Goal: Task Accomplishment & Management: Use online tool/utility

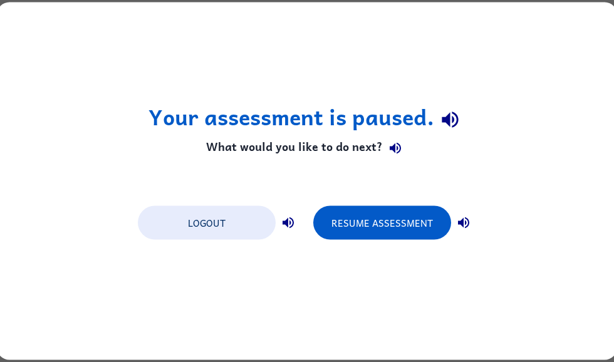
click at [394, 217] on button "Resume Assessment" at bounding box center [382, 223] width 138 height 34
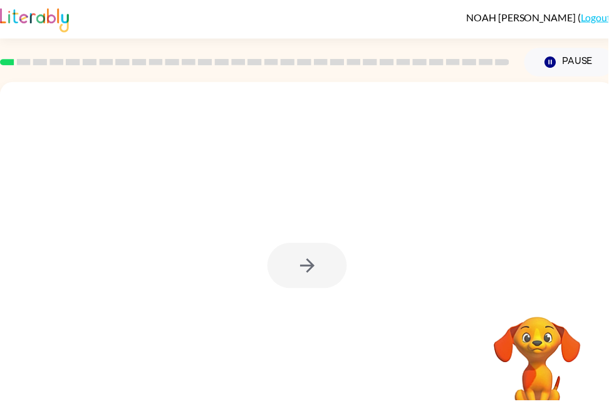
click at [306, 289] on div at bounding box center [310, 268] width 80 height 46
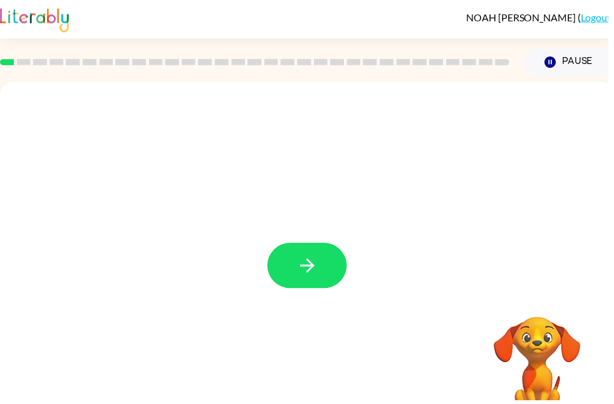
click at [311, 279] on button "button" at bounding box center [310, 268] width 80 height 46
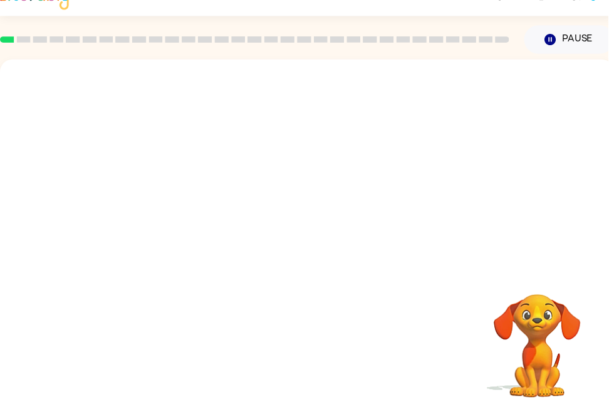
scroll to position [33, 0]
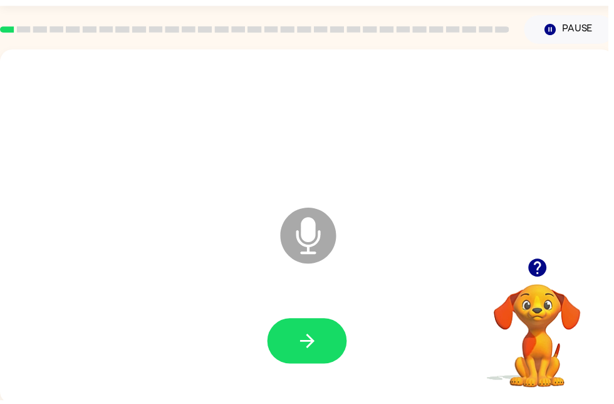
click at [327, 348] on button "button" at bounding box center [310, 344] width 80 height 46
click at [318, 318] on div at bounding box center [310, 344] width 595 height 103
click at [318, 335] on icon "button" at bounding box center [311, 344] width 22 height 22
click at [316, 337] on icon "button" at bounding box center [311, 344] width 22 height 22
click at [543, 275] on icon "button" at bounding box center [543, 270] width 22 height 22
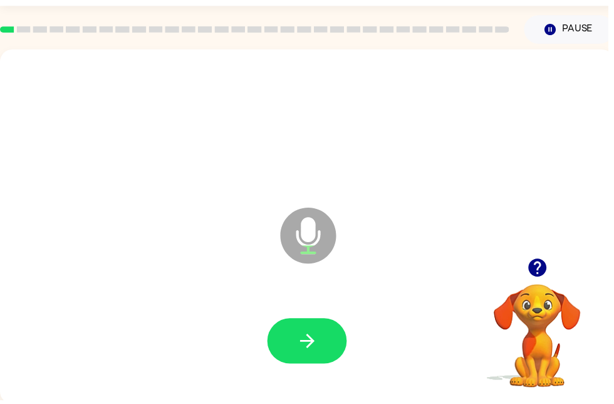
click at [539, 271] on icon "button" at bounding box center [542, 270] width 18 height 18
click at [332, 348] on button "button" at bounding box center [310, 344] width 80 height 46
click at [325, 335] on button "button" at bounding box center [310, 344] width 80 height 46
click at [362, 346] on div at bounding box center [310, 344] width 595 height 103
click at [308, 343] on icon "button" at bounding box center [310, 344] width 14 height 14
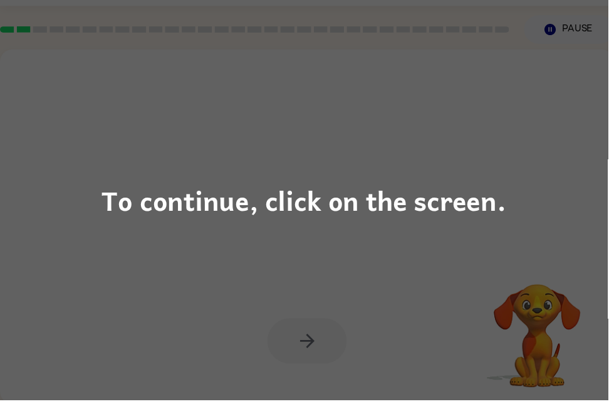
click at [204, 310] on div "To continue, click on the screen." at bounding box center [307, 202] width 614 height 404
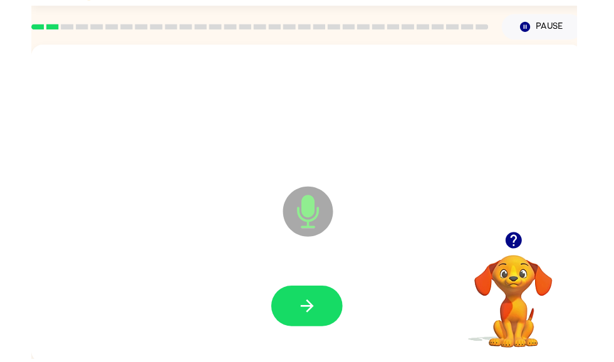
scroll to position [73, 0]
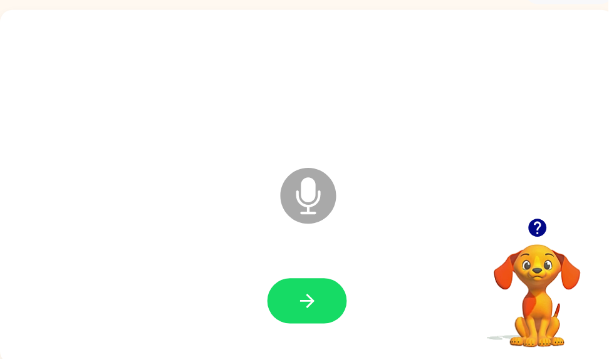
click at [283, 306] on button "button" at bounding box center [310, 304] width 80 height 46
click at [283, 301] on button "button" at bounding box center [310, 304] width 80 height 46
click at [293, 305] on button "button" at bounding box center [310, 304] width 80 height 46
click at [303, 305] on icon "button" at bounding box center [310, 304] width 14 height 14
click at [328, 305] on button "button" at bounding box center [310, 304] width 80 height 46
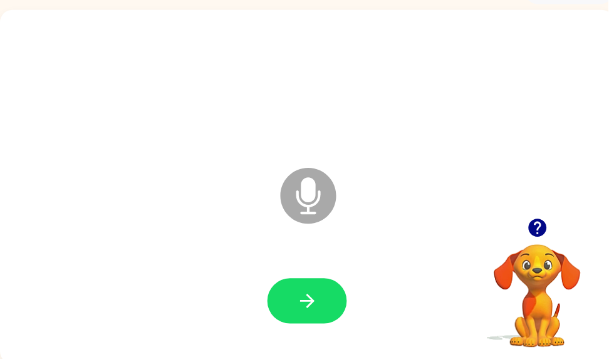
click at [308, 318] on button "button" at bounding box center [310, 304] width 80 height 46
click at [297, 302] on button "button" at bounding box center [310, 304] width 80 height 46
click at [311, 298] on icon "button" at bounding box center [310, 304] width 14 height 14
click at [340, 300] on button "button" at bounding box center [310, 304] width 80 height 46
click at [309, 303] on icon "button" at bounding box center [311, 304] width 22 height 22
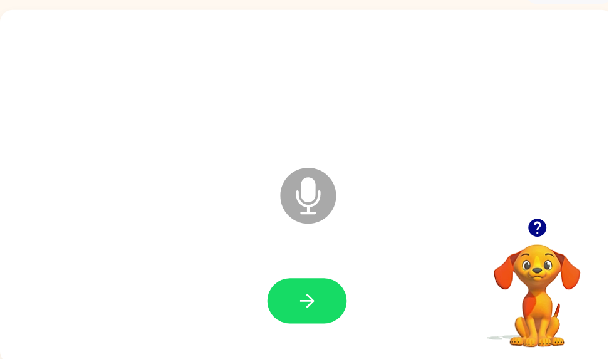
click at [318, 318] on button "button" at bounding box center [310, 304] width 80 height 46
click at [545, 226] on icon "button" at bounding box center [543, 230] width 22 height 22
click at [550, 214] on div "Microphone The Microphone is here when it is your turn to talk" at bounding box center [310, 189] width 620 height 358
click at [541, 219] on button "button" at bounding box center [543, 230] width 32 height 32
click at [534, 218] on button "button" at bounding box center [543, 230] width 32 height 32
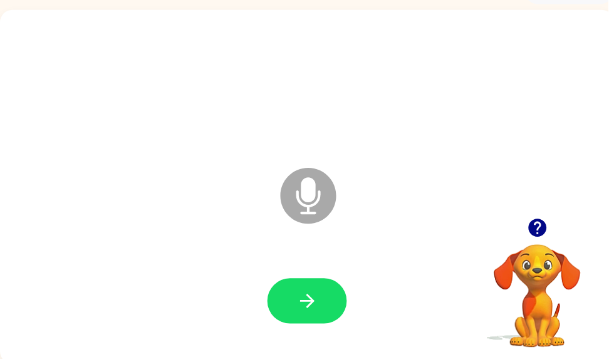
click at [314, 296] on icon "button" at bounding box center [311, 304] width 22 height 22
click at [318, 308] on icon "button" at bounding box center [311, 304] width 22 height 22
click at [321, 301] on button "button" at bounding box center [310, 304] width 80 height 46
click at [323, 318] on button "button" at bounding box center [310, 304] width 80 height 46
click at [321, 298] on button "button" at bounding box center [310, 304] width 80 height 46
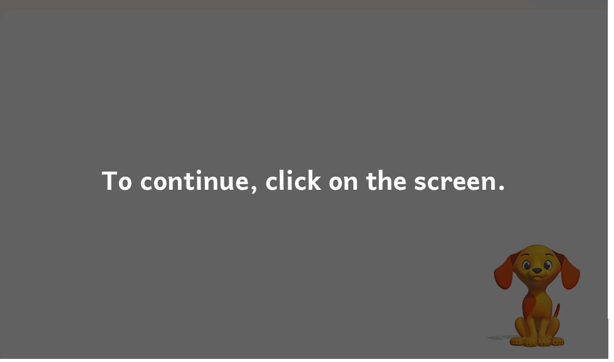
click at [578, 159] on div "To continue, click on the screen." at bounding box center [307, 181] width 614 height 362
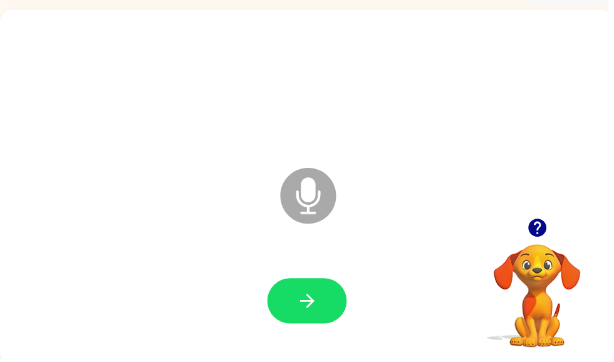
click at [324, 302] on button "button" at bounding box center [310, 304] width 80 height 46
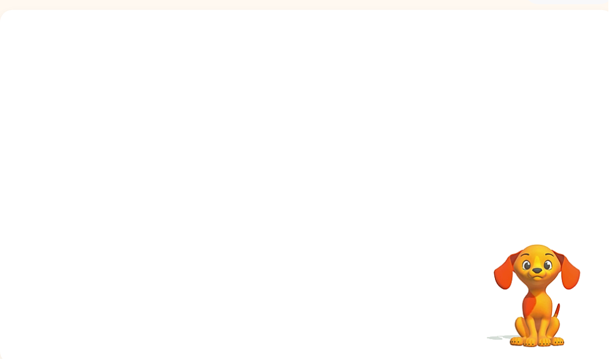
click at [526, 209] on div at bounding box center [310, 189] width 620 height 358
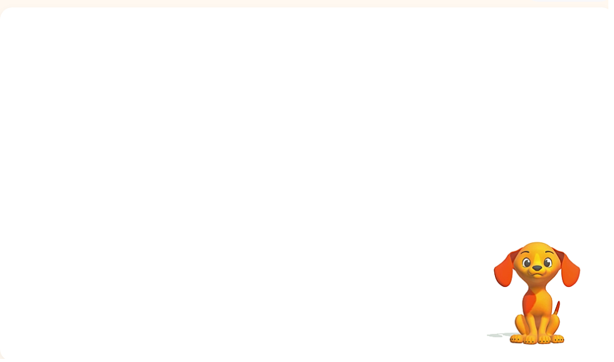
scroll to position [75, 0]
click at [526, 167] on div at bounding box center [280, 164] width 535 height 45
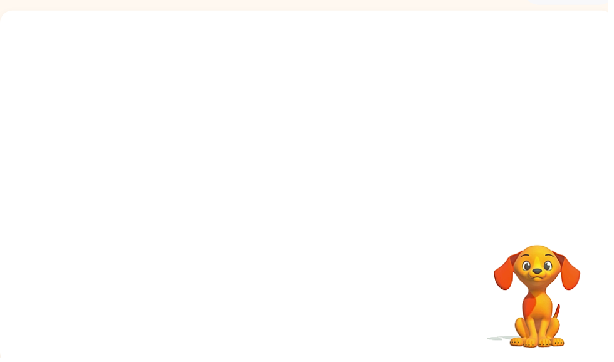
scroll to position [0, 0]
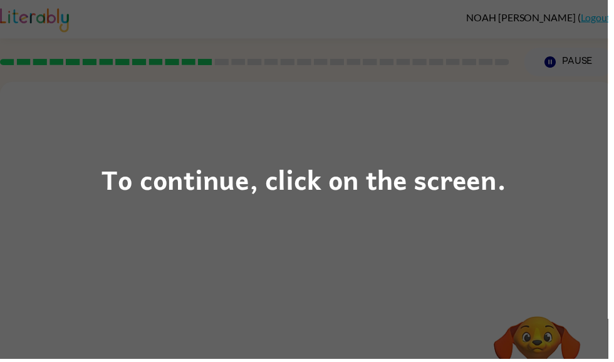
click at [441, 80] on div "To continue, click on the screen." at bounding box center [307, 181] width 614 height 362
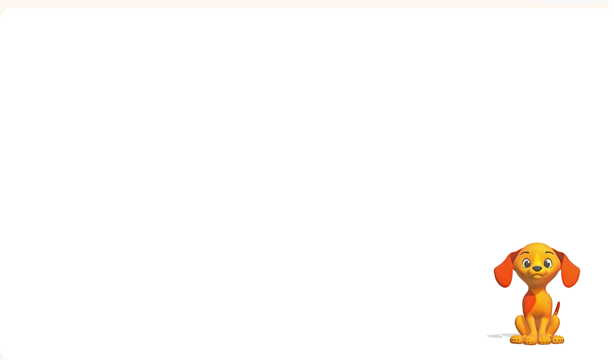
scroll to position [75, 0]
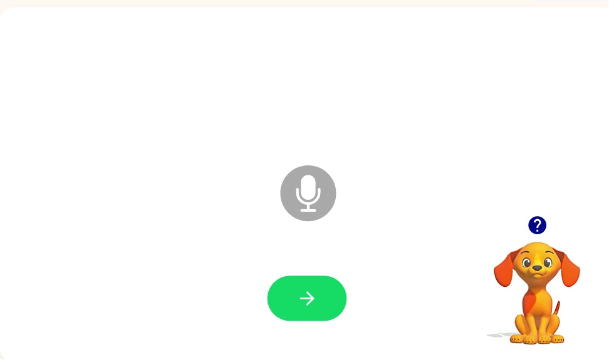
click at [295, 299] on button "button" at bounding box center [310, 302] width 80 height 46
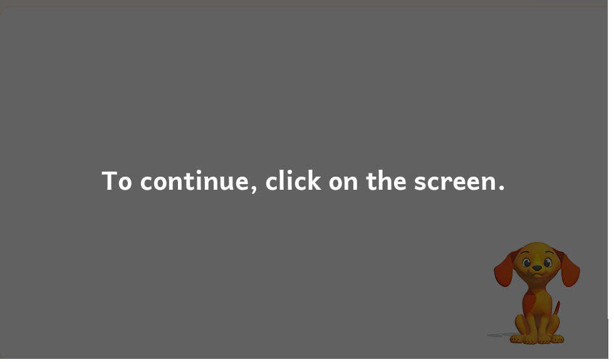
click at [23, 245] on div "To continue, click on the screen." at bounding box center [307, 181] width 614 height 362
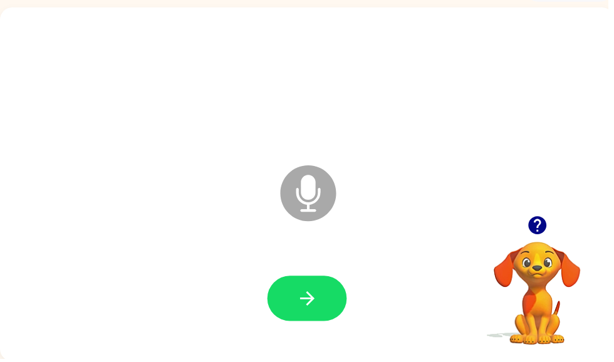
click at [278, 286] on button "button" at bounding box center [310, 302] width 80 height 46
click at [313, 309] on icon "button" at bounding box center [311, 302] width 22 height 22
click at [301, 303] on icon "button" at bounding box center [311, 302] width 22 height 22
click at [321, 305] on button "button" at bounding box center [310, 302] width 80 height 46
click at [328, 307] on button "button" at bounding box center [310, 302] width 80 height 46
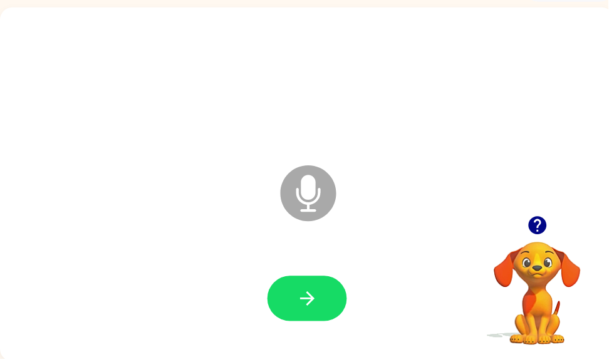
click at [296, 315] on button "button" at bounding box center [310, 302] width 80 height 46
click at [308, 302] on icon "button" at bounding box center [310, 302] width 14 height 14
click at [308, 305] on icon "button" at bounding box center [311, 302] width 22 height 22
click at [284, 288] on button "button" at bounding box center [310, 302] width 80 height 46
click at [279, 313] on button "button" at bounding box center [310, 302] width 80 height 46
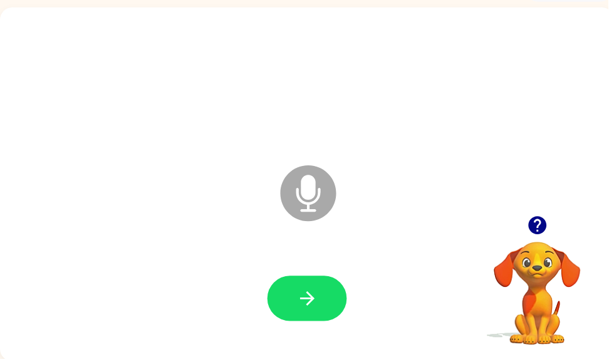
click at [313, 313] on icon "button" at bounding box center [311, 302] width 22 height 22
click at [288, 303] on button "button" at bounding box center [310, 302] width 80 height 46
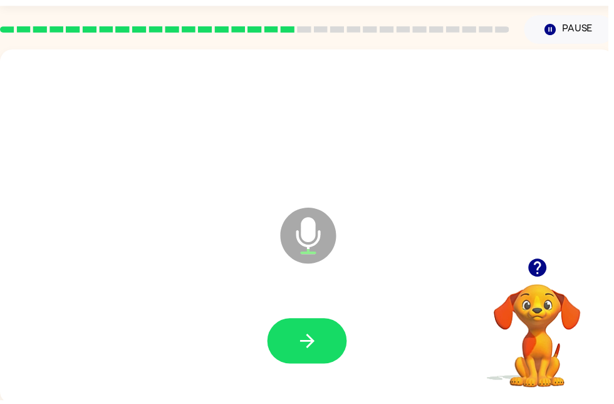
scroll to position [33, 0]
click at [308, 348] on icon "button" at bounding box center [311, 344] width 22 height 22
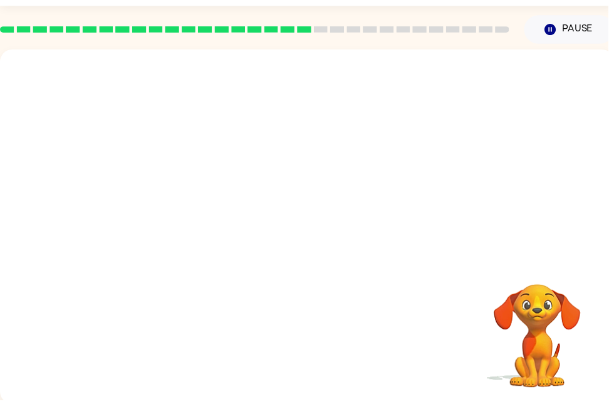
click at [41, 115] on div at bounding box center [310, 155] width 620 height 211
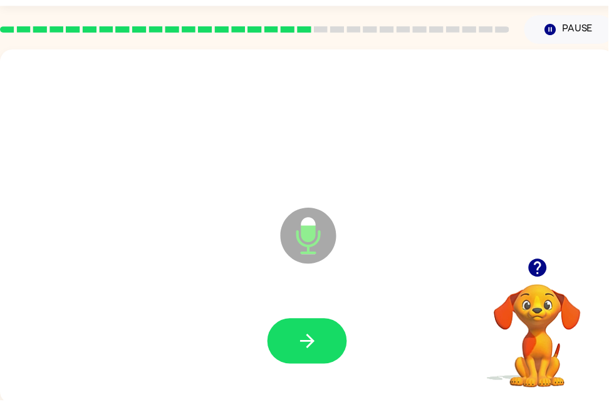
click at [298, 341] on button "button" at bounding box center [310, 344] width 80 height 46
click at [291, 345] on button "button" at bounding box center [310, 344] width 80 height 46
click at [300, 331] on button "button" at bounding box center [310, 344] width 80 height 46
click at [315, 347] on icon "button" at bounding box center [311, 344] width 22 height 22
click at [306, 339] on icon "button" at bounding box center [311, 344] width 22 height 22
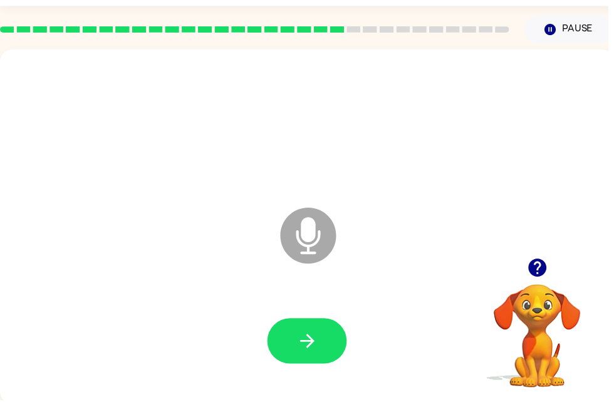
click at [534, 258] on button "button" at bounding box center [543, 270] width 32 height 32
click at [541, 268] on video "Your browser must support playing .mp4 files to use Literably. Please try using…" at bounding box center [542, 330] width 125 height 125
click at [332, 342] on button "button" at bounding box center [310, 344] width 80 height 46
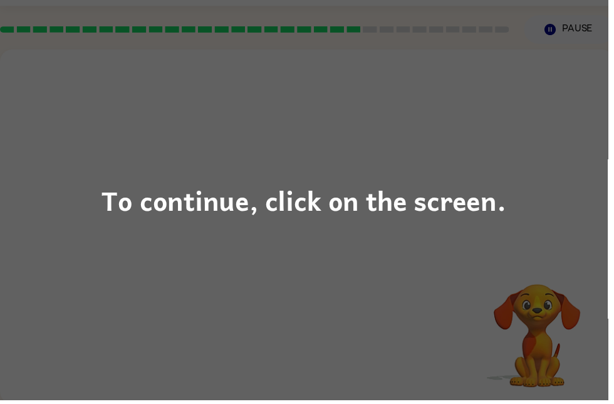
click at [477, 296] on div "To continue, click on the screen." at bounding box center [307, 202] width 614 height 404
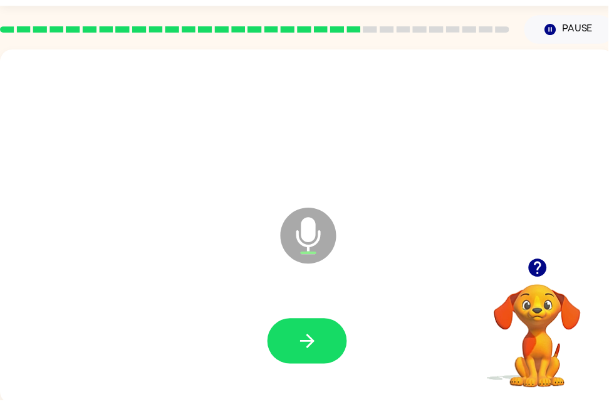
click at [320, 331] on button "button" at bounding box center [310, 344] width 80 height 46
click at [536, 281] on button "button" at bounding box center [543, 270] width 32 height 32
click at [540, 276] on video "Your browser must support playing .mp4 files to use Literably. Please try using…" at bounding box center [542, 330] width 125 height 125
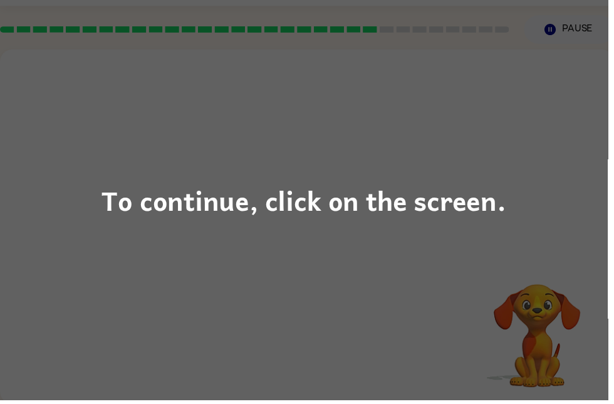
click at [185, 133] on div "To continue, click on the screen." at bounding box center [307, 202] width 614 height 404
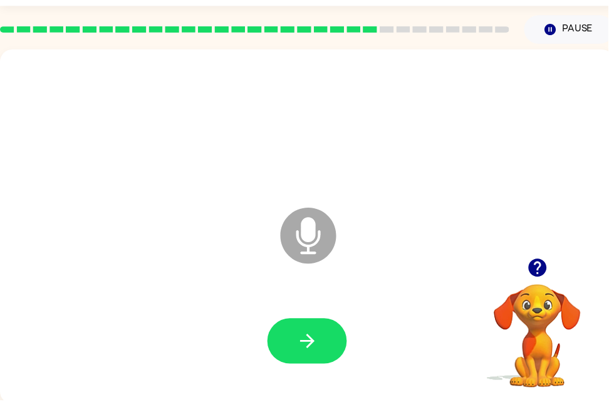
click at [300, 339] on icon "button" at bounding box center [311, 344] width 22 height 22
click at [313, 331] on button "button" at bounding box center [310, 344] width 80 height 46
click at [332, 358] on button "button" at bounding box center [310, 344] width 80 height 46
click at [543, 261] on icon "button" at bounding box center [542, 270] width 18 height 18
click at [541, 272] on video "Your browser must support playing .mp4 files to use Literably. Please try using…" at bounding box center [542, 330] width 125 height 125
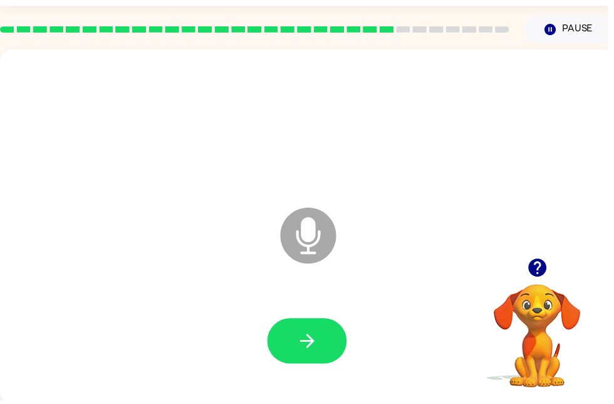
click at [330, 345] on button "button" at bounding box center [310, 344] width 80 height 46
click at [323, 342] on button "button" at bounding box center [310, 344] width 80 height 46
click at [545, 256] on button "button" at bounding box center [543, 270] width 32 height 32
click at [543, 265] on div "Microphone The Microphone is here when it is your turn to talk" at bounding box center [310, 229] width 620 height 358
click at [550, 282] on button "button" at bounding box center [543, 270] width 32 height 32
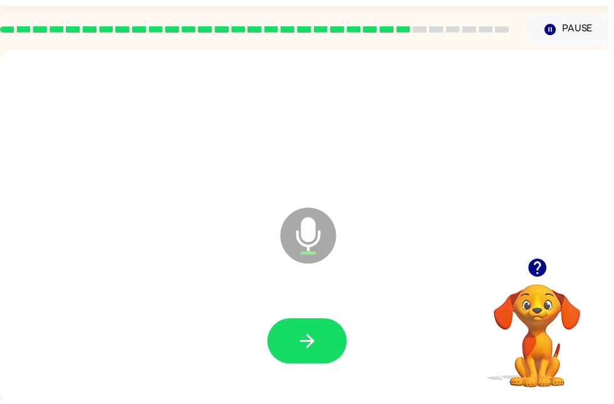
click at [317, 350] on icon "button" at bounding box center [311, 344] width 22 height 22
click at [514, 267] on div at bounding box center [542, 270] width 125 height 32
click at [548, 266] on icon "button" at bounding box center [542, 270] width 18 height 18
click at [554, 269] on button "button" at bounding box center [543, 270] width 32 height 32
click at [540, 270] on video "Your browser must support playing .mp4 files to use Literably. Please try using…" at bounding box center [542, 330] width 125 height 125
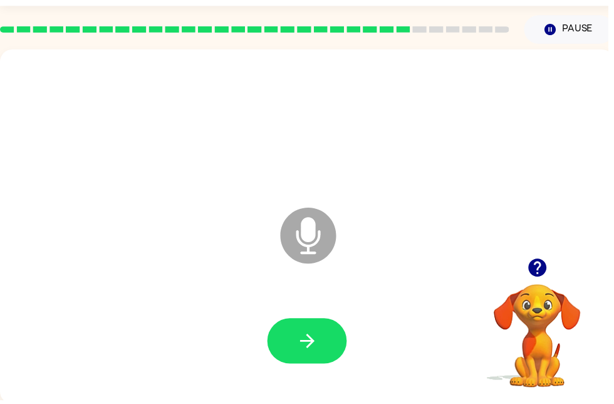
click at [310, 362] on button "button" at bounding box center [310, 344] width 80 height 46
click at [308, 344] on icon "button" at bounding box center [310, 344] width 14 height 14
click at [318, 346] on icon "button" at bounding box center [311, 344] width 22 height 22
click at [305, 345] on icon "button" at bounding box center [310, 344] width 14 height 14
click at [279, 325] on button "button" at bounding box center [310, 344] width 80 height 46
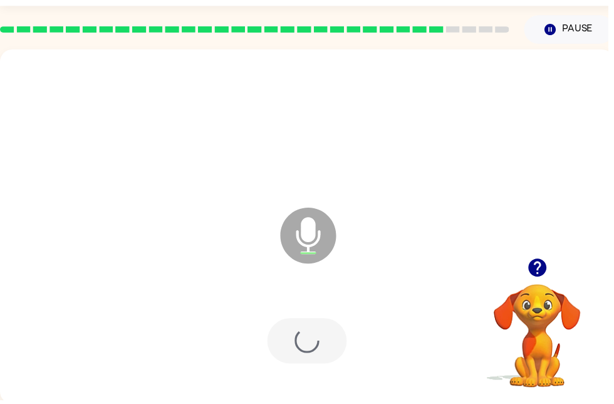
click at [288, 348] on div at bounding box center [310, 344] width 80 height 46
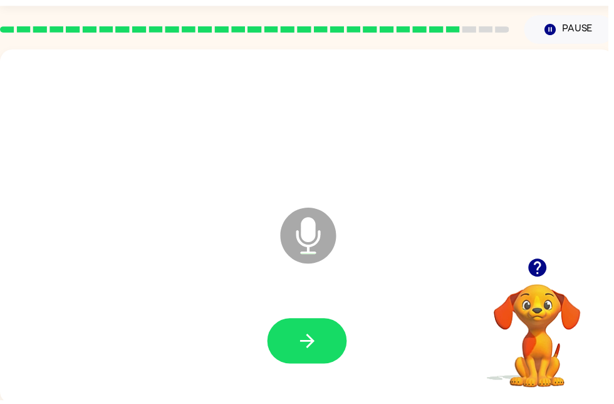
click at [290, 345] on button "button" at bounding box center [310, 344] width 80 height 46
click at [550, 264] on icon "button" at bounding box center [543, 270] width 22 height 22
click at [292, 348] on button "button" at bounding box center [310, 344] width 80 height 46
click at [301, 338] on icon "button" at bounding box center [311, 344] width 22 height 22
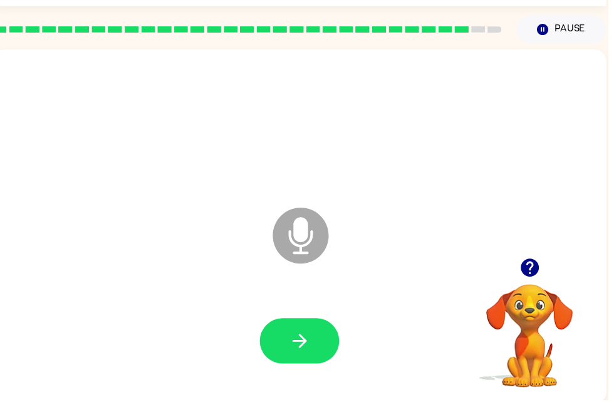
scroll to position [0, 8]
click at [319, 345] on button "button" at bounding box center [303, 344] width 80 height 46
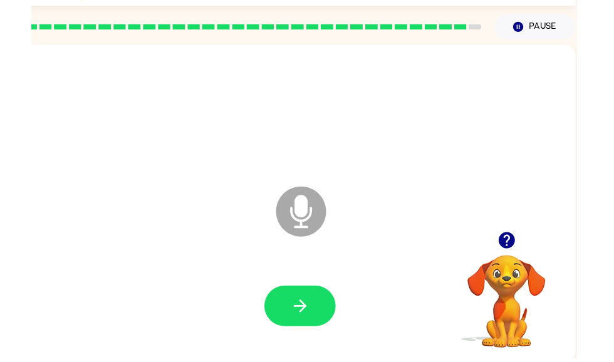
scroll to position [75, 0]
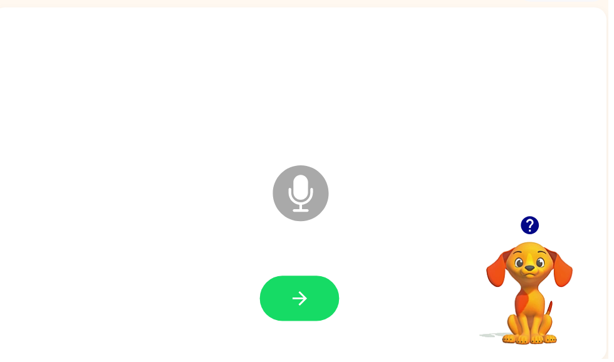
click at [296, 309] on icon "button" at bounding box center [303, 302] width 22 height 22
click at [293, 298] on icon "button" at bounding box center [303, 302] width 22 height 22
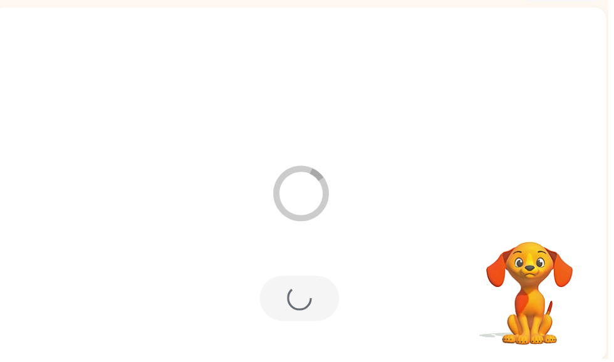
scroll to position [53, 0]
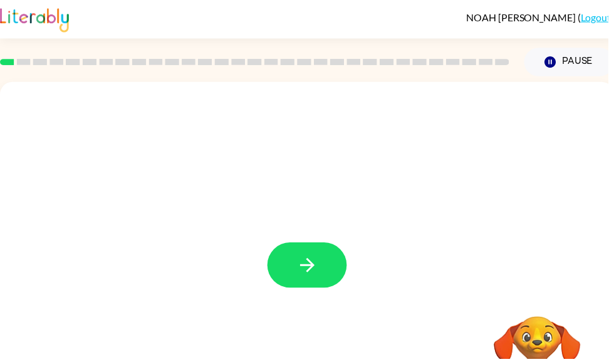
click at [305, 256] on button "button" at bounding box center [310, 268] width 80 height 46
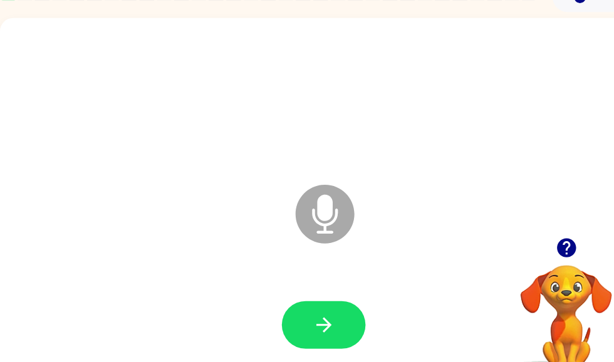
click at [330, 309] on button "button" at bounding box center [310, 326] width 80 height 46
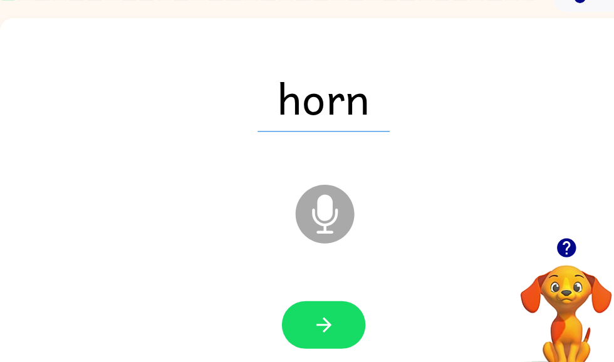
click at [296, 311] on button "button" at bounding box center [310, 326] width 80 height 46
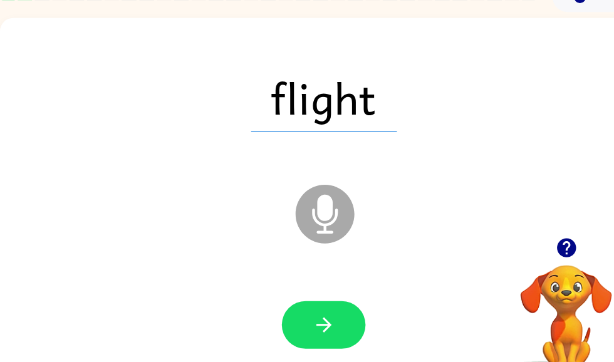
scroll to position [0, 0]
click at [325, 321] on button "button" at bounding box center [310, 326] width 80 height 46
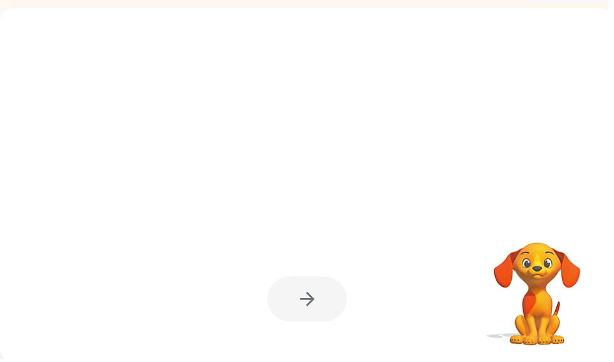
scroll to position [75, 0]
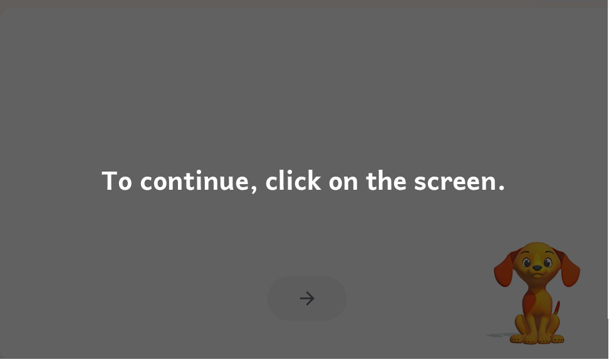
click at [476, 194] on div "To continue, click on the screen." at bounding box center [307, 181] width 409 height 43
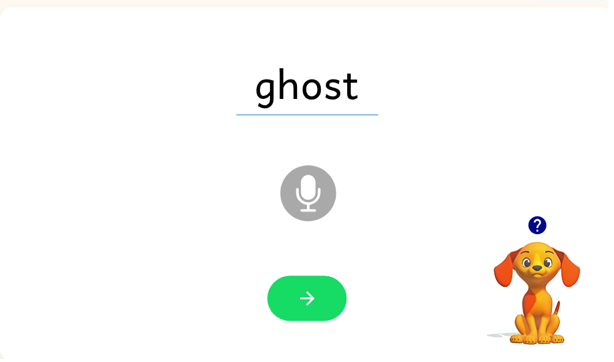
click at [320, 315] on button "button" at bounding box center [310, 302] width 80 height 46
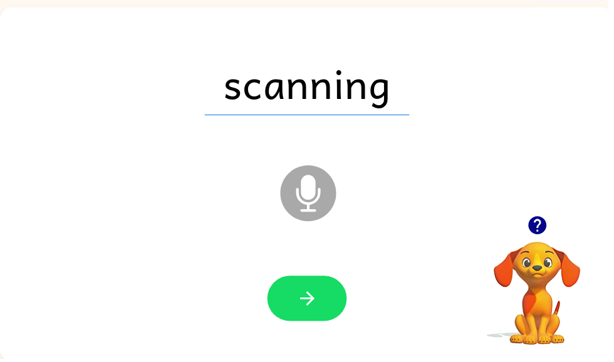
click at [328, 300] on button "button" at bounding box center [310, 302] width 80 height 46
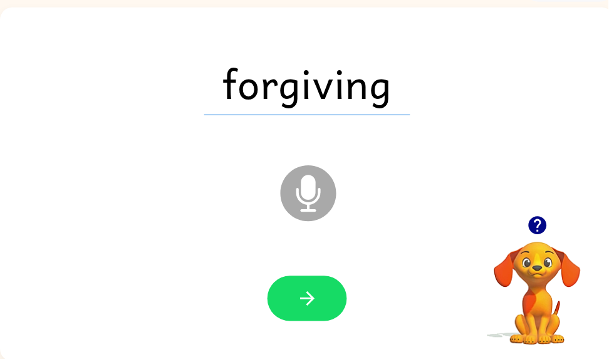
scroll to position [0, 0]
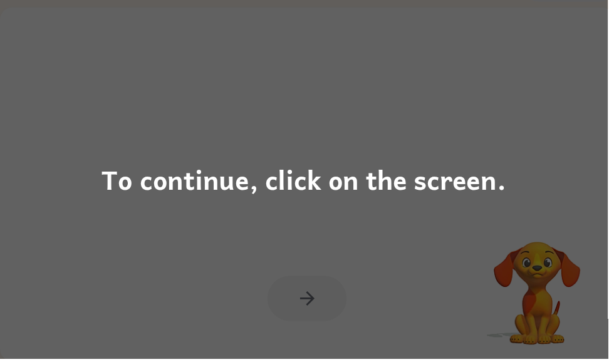
click at [457, 68] on div "To continue, click on the screen." at bounding box center [307, 181] width 614 height 362
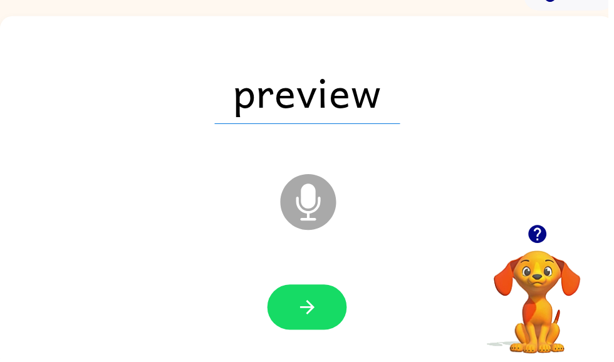
scroll to position [50, 0]
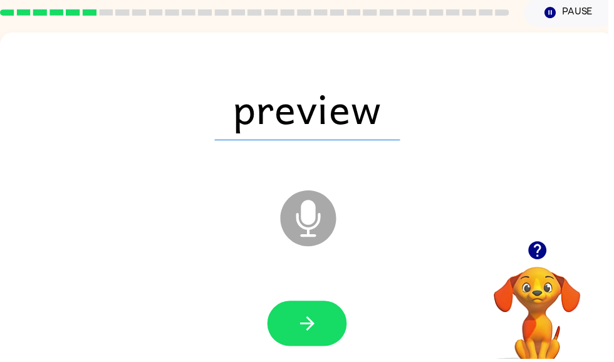
click at [331, 335] on button "button" at bounding box center [310, 327] width 80 height 46
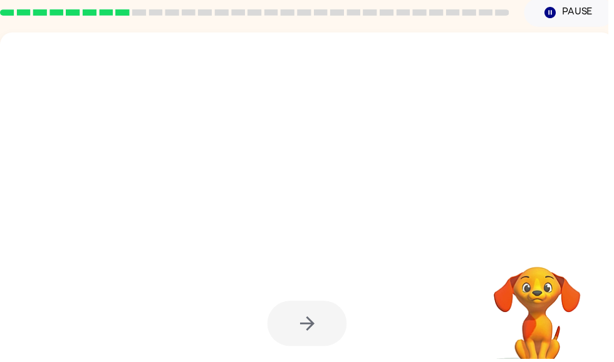
click at [329, 307] on div at bounding box center [310, 327] width 80 height 46
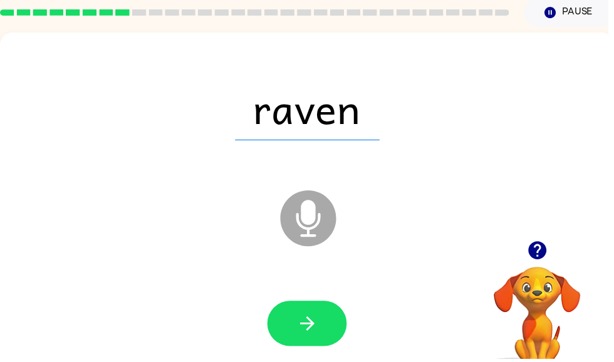
click at [316, 321] on icon "button" at bounding box center [311, 327] width 22 height 22
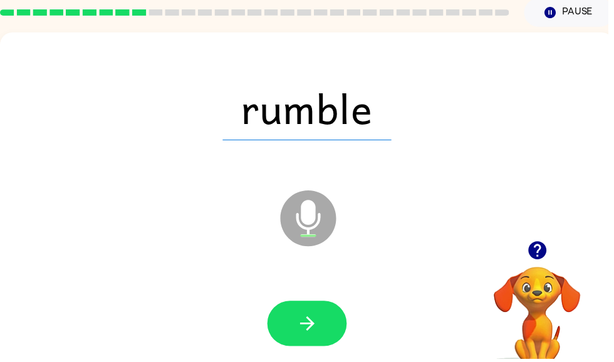
click at [316, 326] on icon "button" at bounding box center [310, 327] width 14 height 14
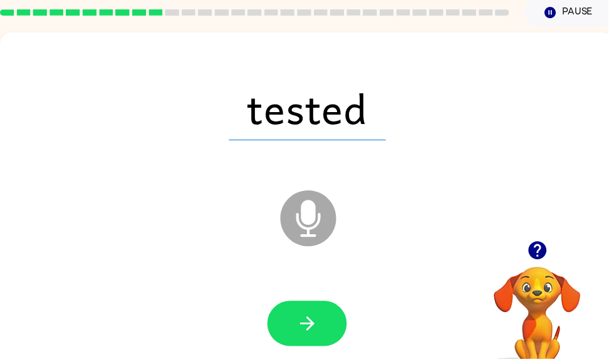
click at [297, 321] on button "button" at bounding box center [310, 327] width 80 height 46
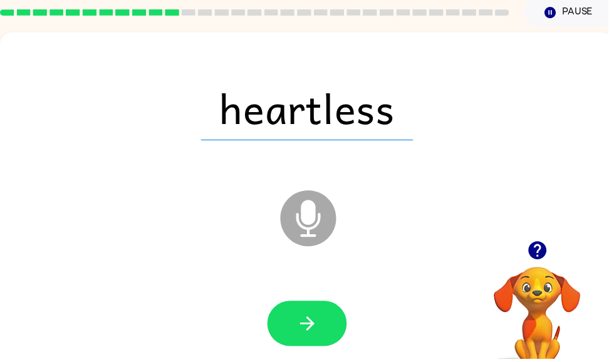
click at [318, 325] on icon "button" at bounding box center [311, 327] width 22 height 22
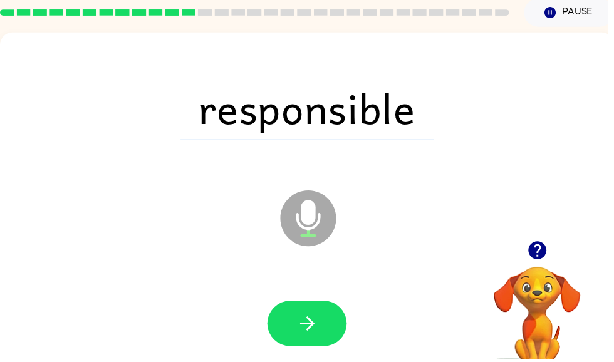
click at [296, 330] on button "button" at bounding box center [310, 327] width 80 height 46
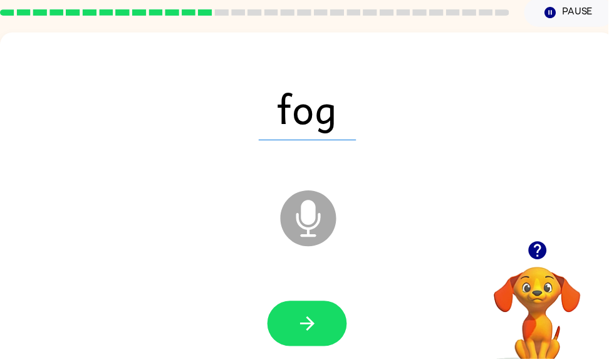
click at [285, 337] on button "button" at bounding box center [310, 327] width 80 height 46
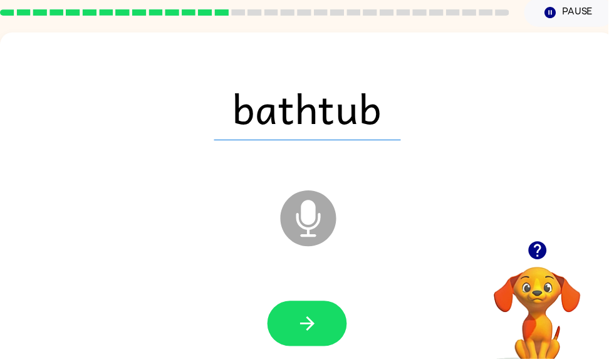
click at [297, 330] on button "button" at bounding box center [310, 327] width 80 height 46
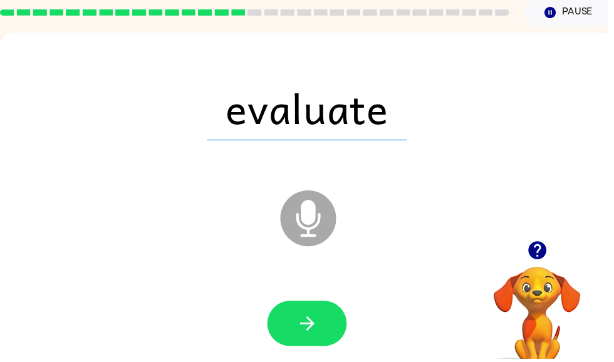
click at [308, 328] on icon "button" at bounding box center [310, 327] width 14 height 14
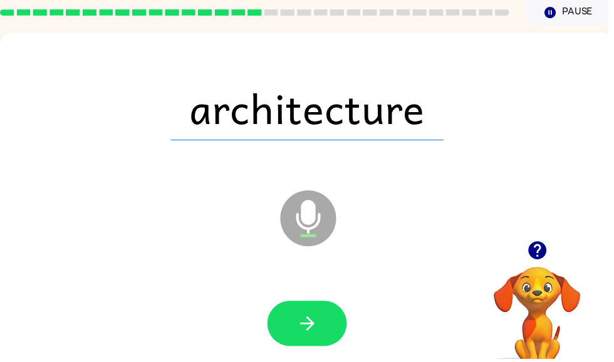
click at [324, 329] on button "button" at bounding box center [310, 327] width 80 height 46
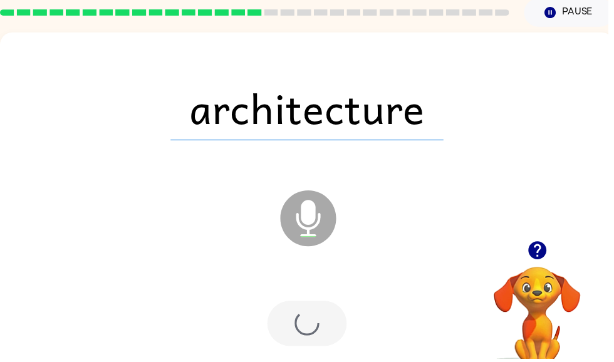
click at [325, 328] on div at bounding box center [310, 327] width 80 height 46
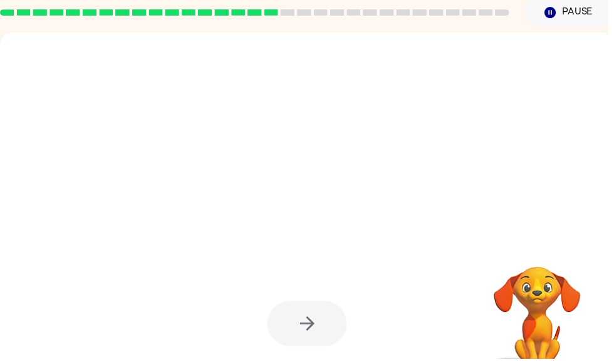
click at [315, 328] on div at bounding box center [310, 327] width 80 height 46
click at [315, 325] on div at bounding box center [310, 327] width 80 height 46
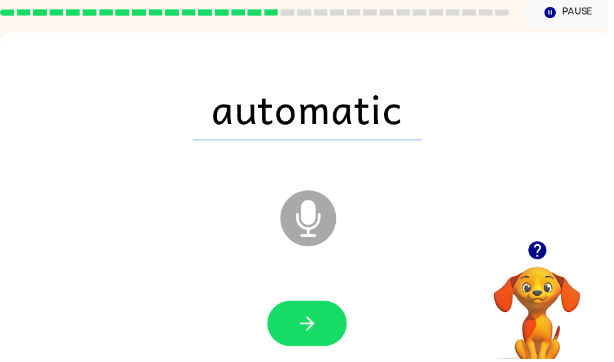
click at [313, 321] on icon "button" at bounding box center [311, 327] width 22 height 22
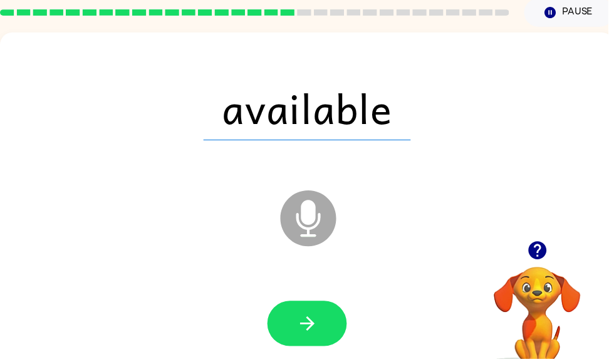
click at [320, 324] on icon "button" at bounding box center [311, 327] width 22 height 22
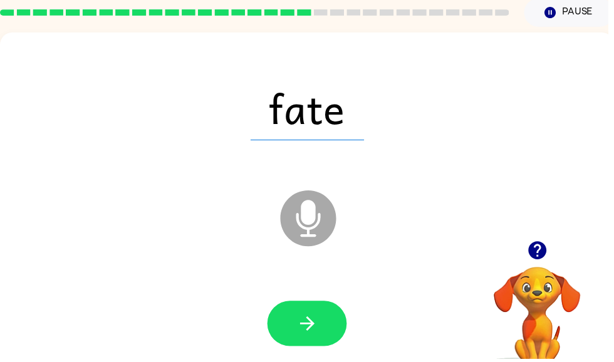
click at [311, 323] on icon "button" at bounding box center [310, 327] width 14 height 14
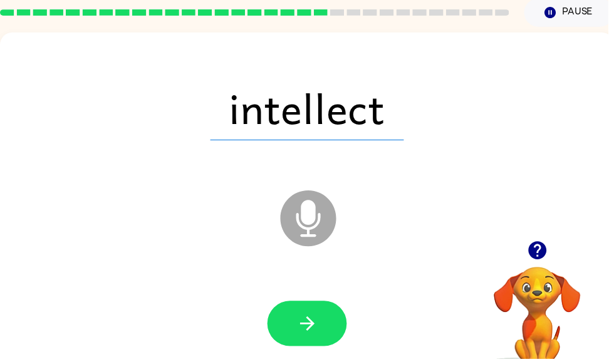
click at [312, 328] on icon "button" at bounding box center [311, 327] width 22 height 22
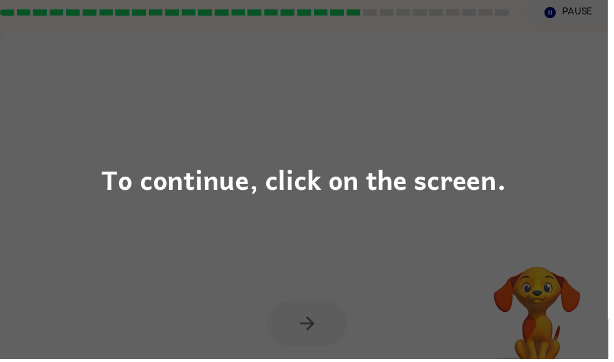
click at [358, 258] on div "To continue, click on the screen." at bounding box center [307, 181] width 614 height 362
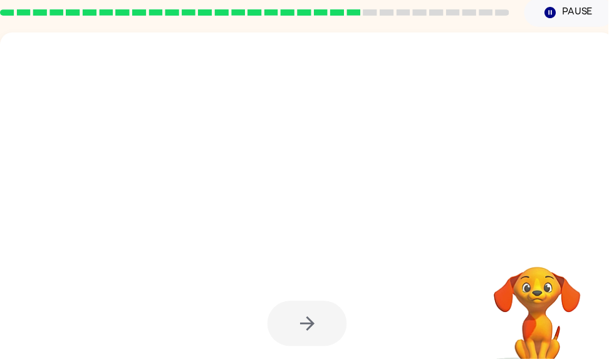
click at [346, 293] on div at bounding box center [310, 327] width 595 height 103
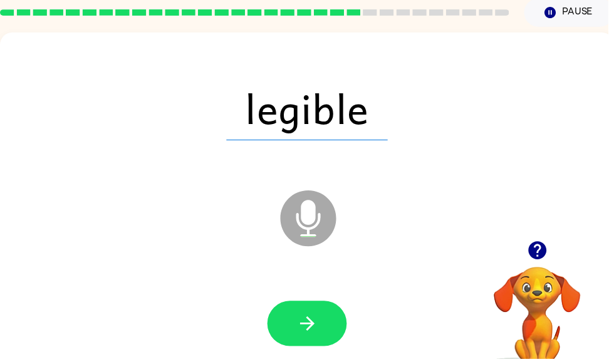
click at [326, 340] on button "button" at bounding box center [310, 327] width 80 height 46
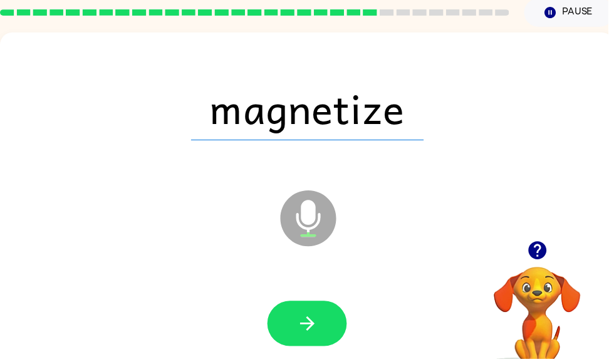
click at [314, 300] on div at bounding box center [310, 327] width 595 height 103
click at [308, 329] on icon "button" at bounding box center [311, 327] width 22 height 22
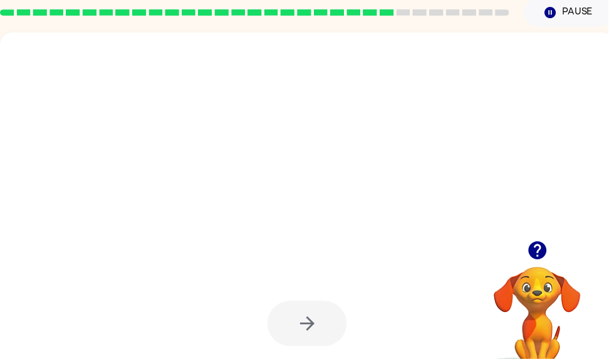
click at [310, 343] on button "button" at bounding box center [310, 327] width 80 height 46
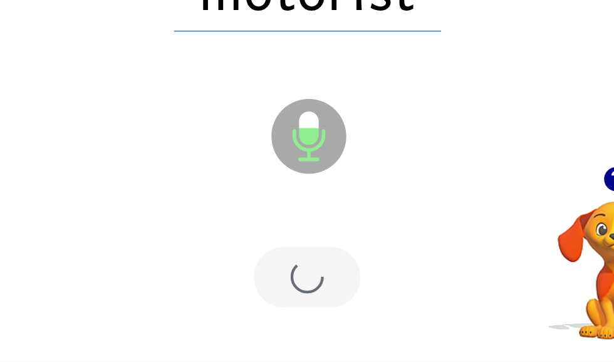
click at [232, 248] on div at bounding box center [310, 299] width 595 height 103
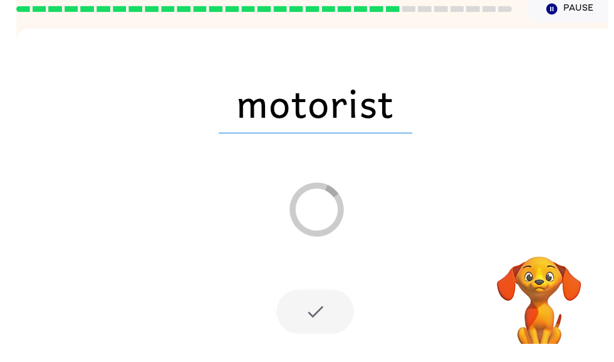
scroll to position [75, 0]
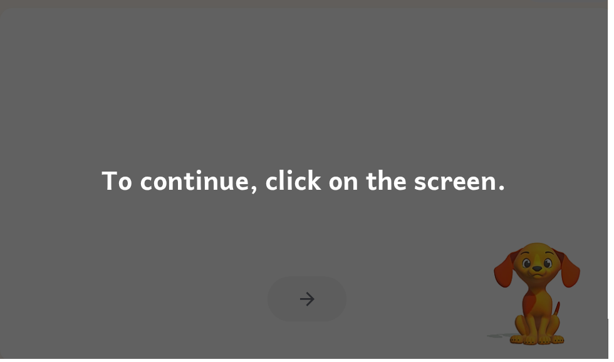
click at [320, 275] on div "To continue, click on the screen." at bounding box center [307, 181] width 614 height 362
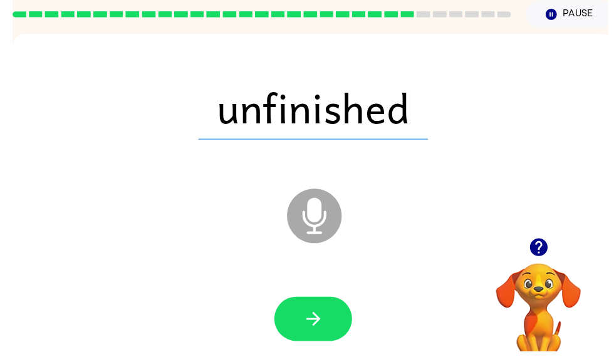
scroll to position [62, 0]
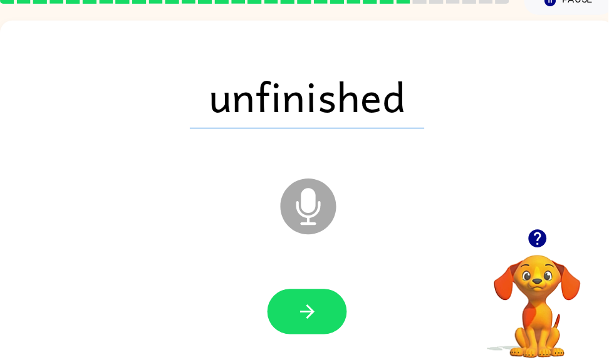
click at [315, 305] on icon "button" at bounding box center [311, 315] width 22 height 22
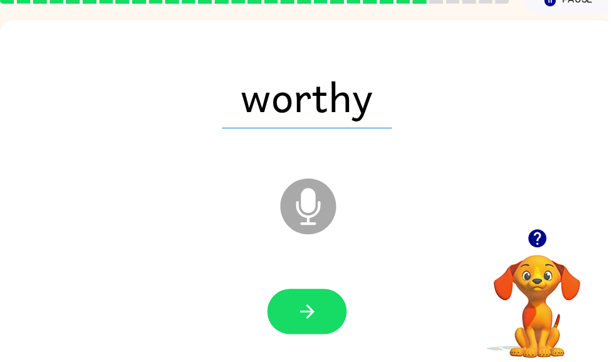
click at [307, 310] on icon "button" at bounding box center [311, 315] width 22 height 22
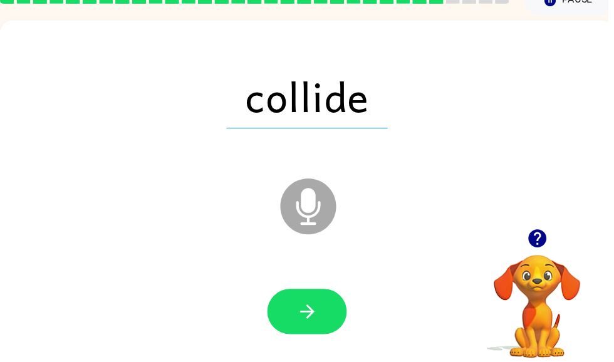
click at [315, 313] on icon "button" at bounding box center [310, 315] width 14 height 14
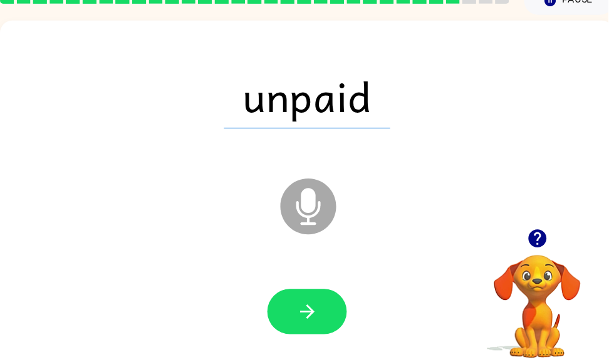
click at [320, 315] on icon "button" at bounding box center [311, 315] width 22 height 22
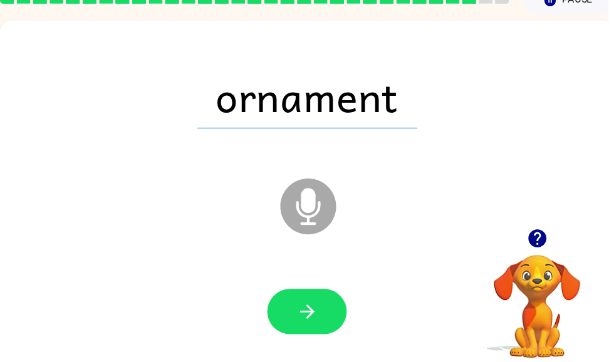
click at [310, 299] on button "button" at bounding box center [310, 315] width 80 height 46
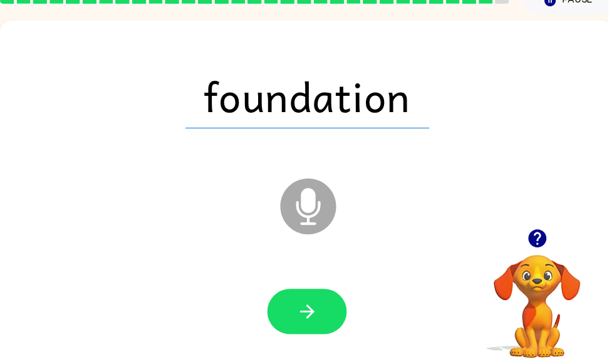
click at [331, 308] on button "button" at bounding box center [310, 315] width 80 height 46
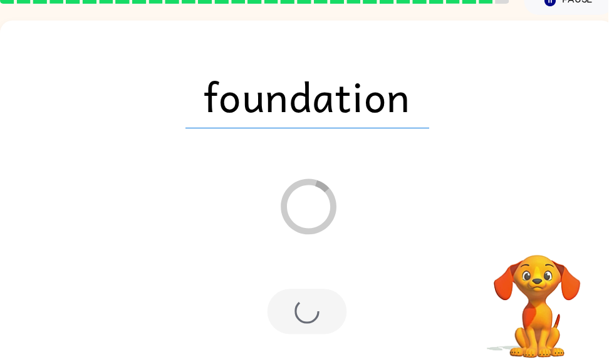
scroll to position [53, 0]
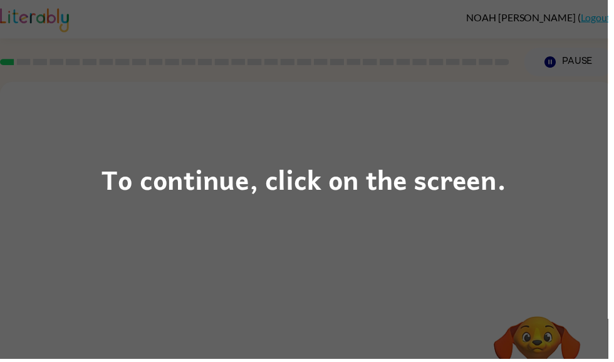
click at [498, 244] on div "To continue, click on the screen." at bounding box center [307, 181] width 614 height 362
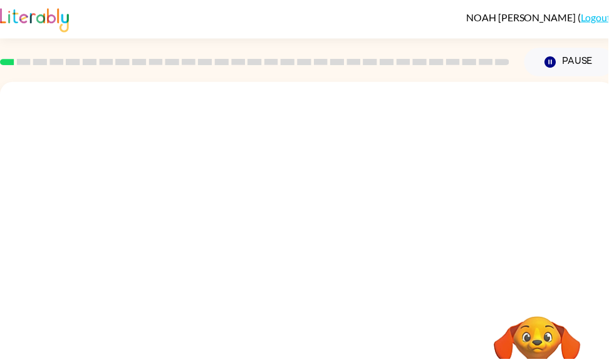
click at [549, 169] on div at bounding box center [310, 188] width 620 height 211
click at [536, 155] on div at bounding box center [310, 188] width 620 height 211
click at [576, 60] on button "Pause Pause" at bounding box center [575, 62] width 91 height 29
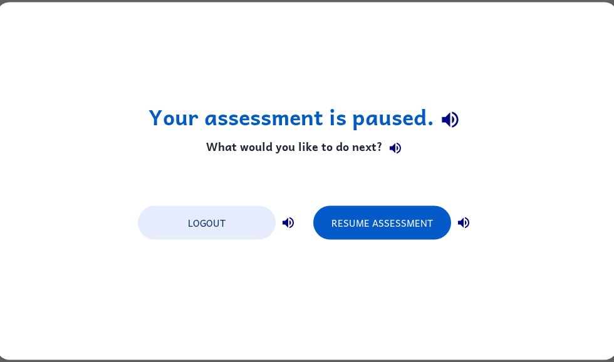
click at [387, 239] on button "Resume Assessment" at bounding box center [382, 223] width 138 height 34
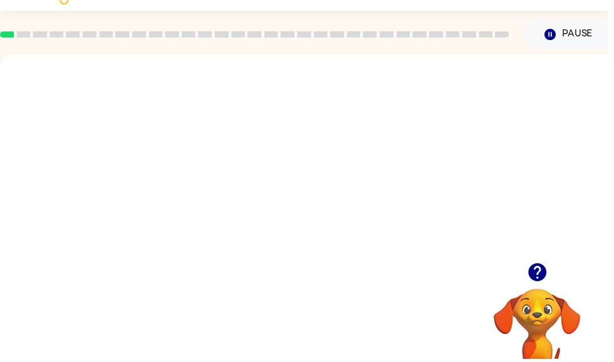
scroll to position [28, 0]
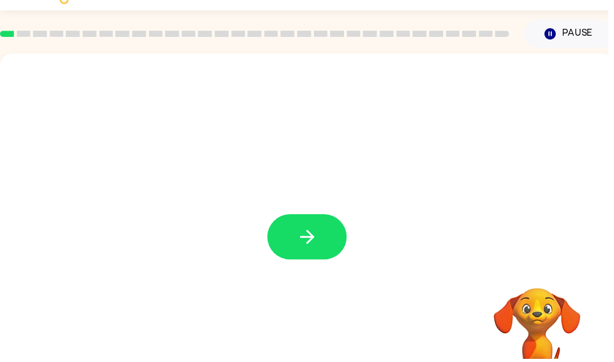
click at [303, 263] on button "button" at bounding box center [310, 240] width 80 height 46
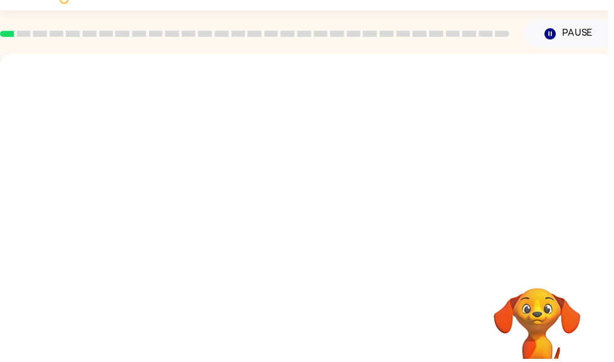
click at [291, 237] on div at bounding box center [310, 160] width 620 height 211
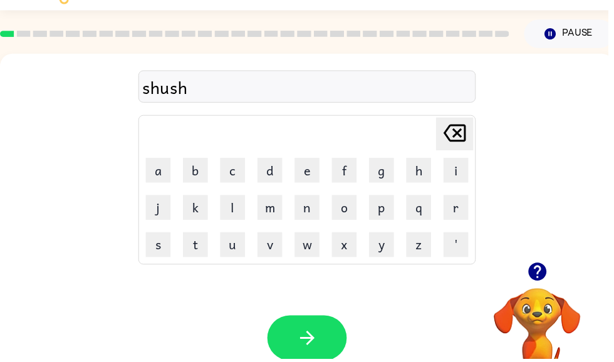
click at [329, 330] on button "button" at bounding box center [310, 342] width 80 height 46
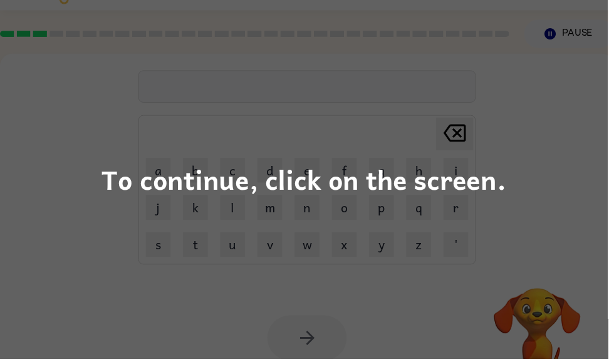
scroll to position [26, 0]
click at [462, 254] on div "To continue, click on the screen." at bounding box center [307, 181] width 614 height 362
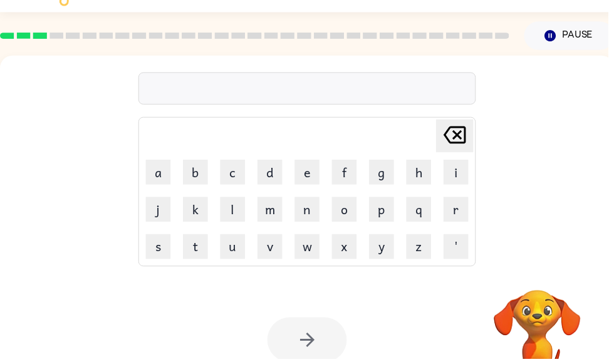
click at [496, 255] on div "Delete Delete last character input a b c d e f g h i j k l m n o p q r s t u v …" at bounding box center [310, 161] width 620 height 211
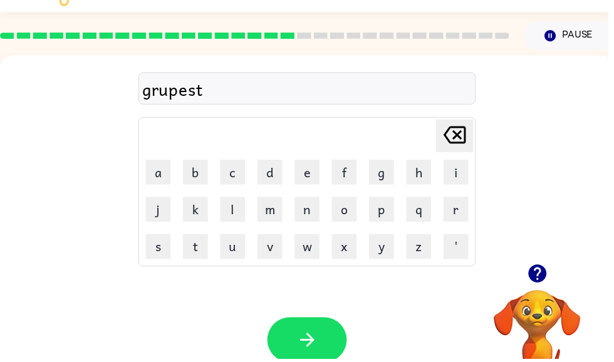
click at [311, 338] on icon "button" at bounding box center [310, 344] width 14 height 14
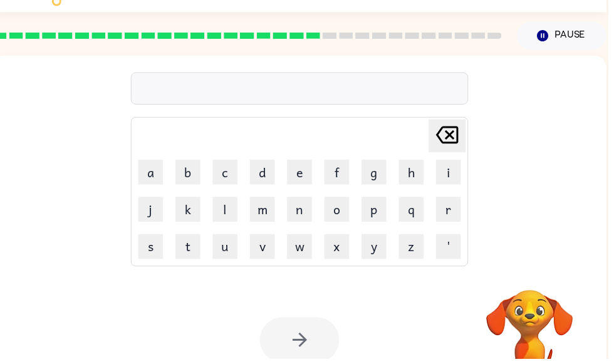
scroll to position [0, 8]
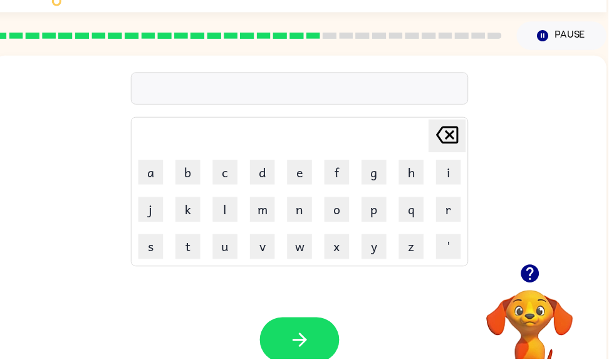
click at [535, 265] on button "button" at bounding box center [535, 277] width 32 height 32
